Goal: Find contact information: Find contact information

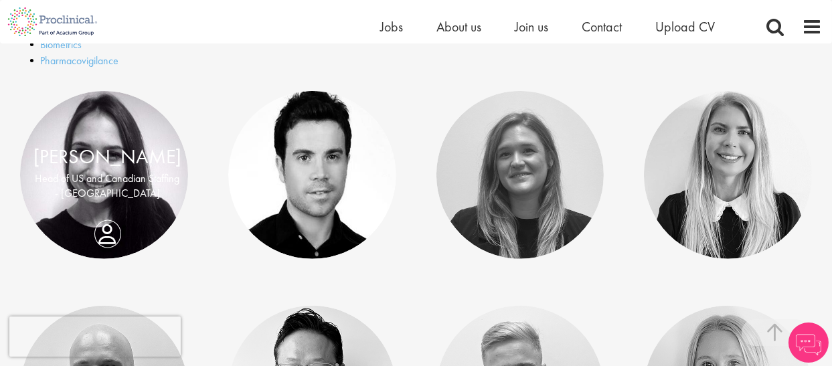
scroll to position [625, 0]
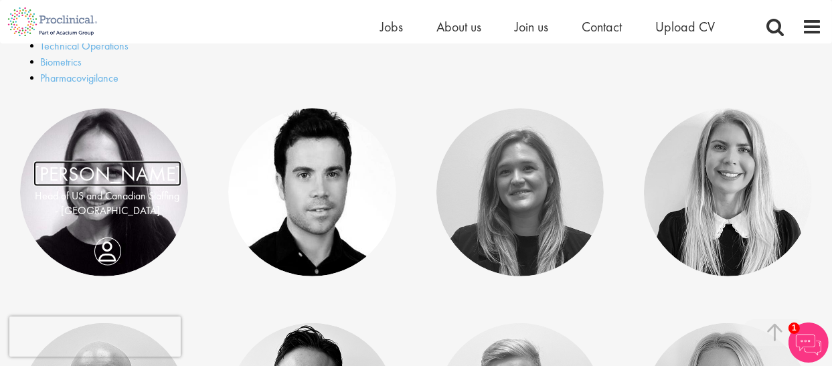
drag, startPoint x: 101, startPoint y: 246, endPoint x: 78, endPoint y: 177, distance: 72.8
click at [78, 177] on link "[PERSON_NAME]" at bounding box center [107, 173] width 148 height 25
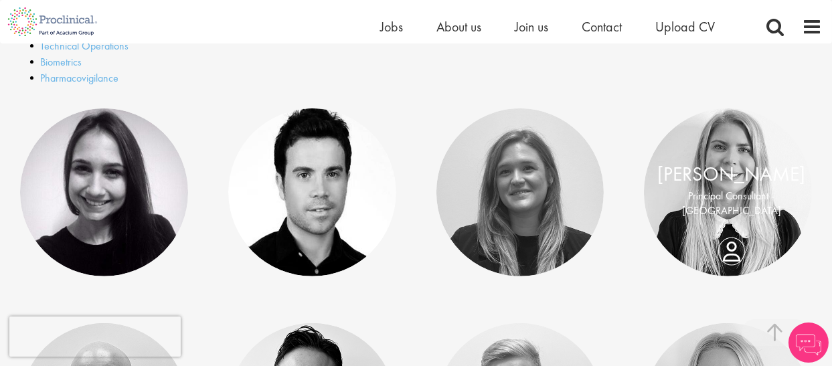
scroll to position [714, 0]
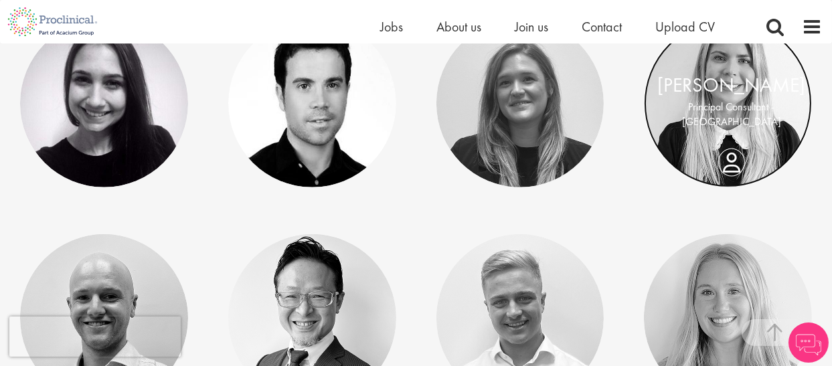
click at [734, 130] on link at bounding box center [728, 103] width 168 height 168
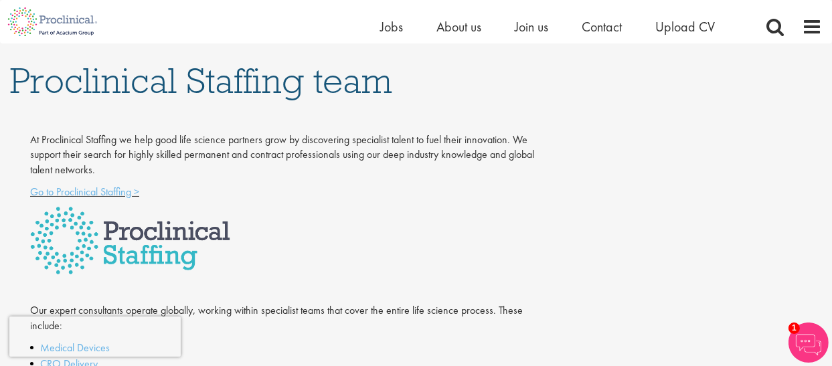
scroll to position [89, 0]
